Goal: Navigation & Orientation: Find specific page/section

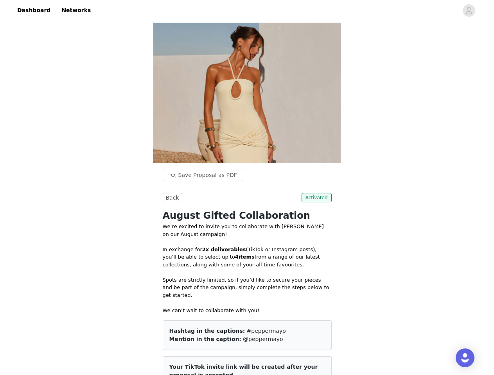
click at [247, 11] on div at bounding box center [276, 11] width 362 height 18
click at [469, 11] on icon "avatar" at bounding box center [468, 10] width 7 height 13
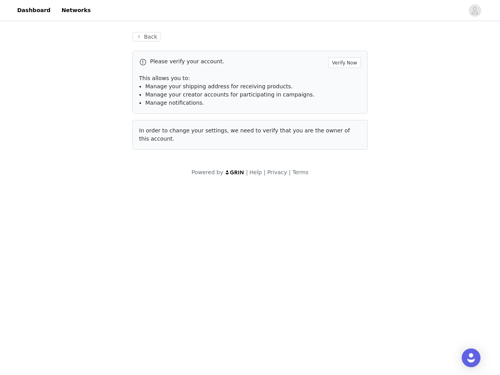
click at [171, 198] on body "Dashboard Networks Back Please verify your account. Verify Now This allows you …" at bounding box center [250, 187] width 500 height 375
click at [318, 198] on body "Dashboard Networks Back Please verify your account. Verify Now This allows you …" at bounding box center [250, 187] width 500 height 375
click at [465, 358] on div "Open Intercom Messenger" at bounding box center [471, 358] width 19 height 19
